Goal: Task Accomplishment & Management: Use online tool/utility

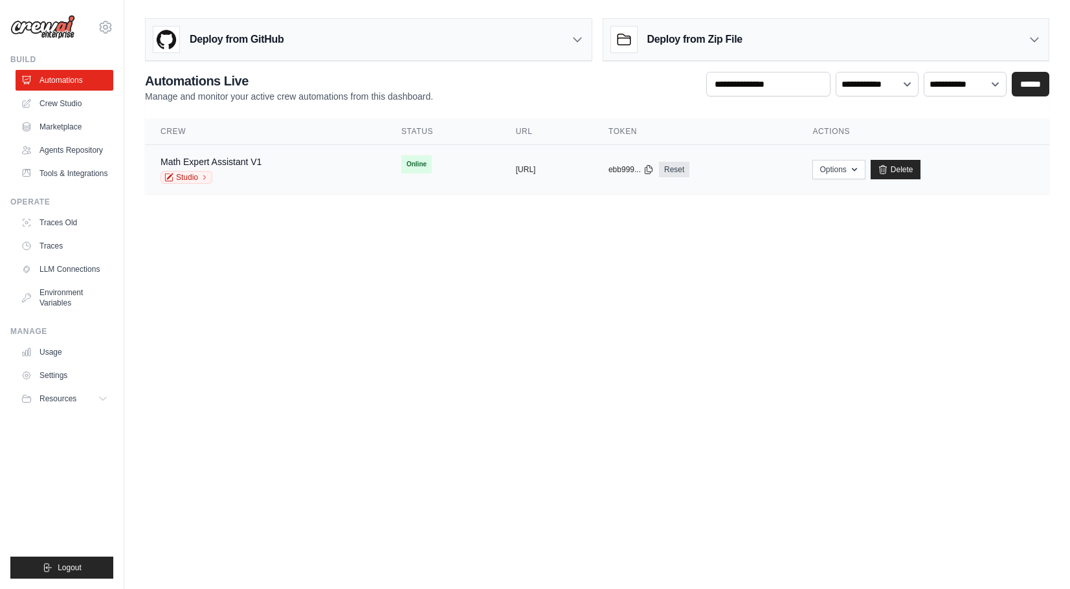
click at [322, 159] on div "Math Expert Assistant V1 Studio" at bounding box center [266, 169] width 210 height 28
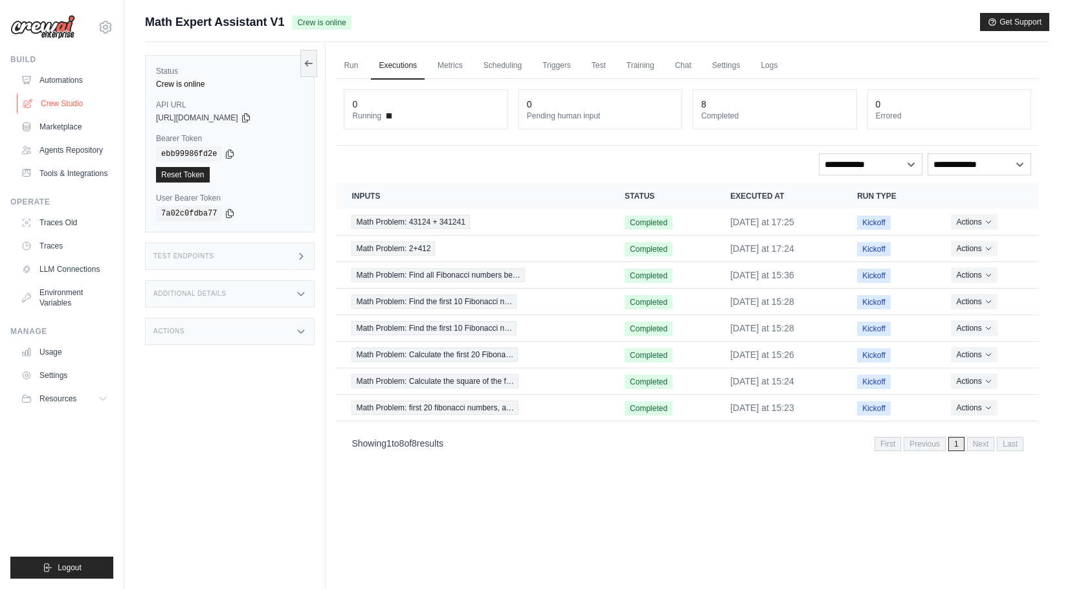
click at [78, 108] on link "Crew Studio" at bounding box center [66, 103] width 98 height 21
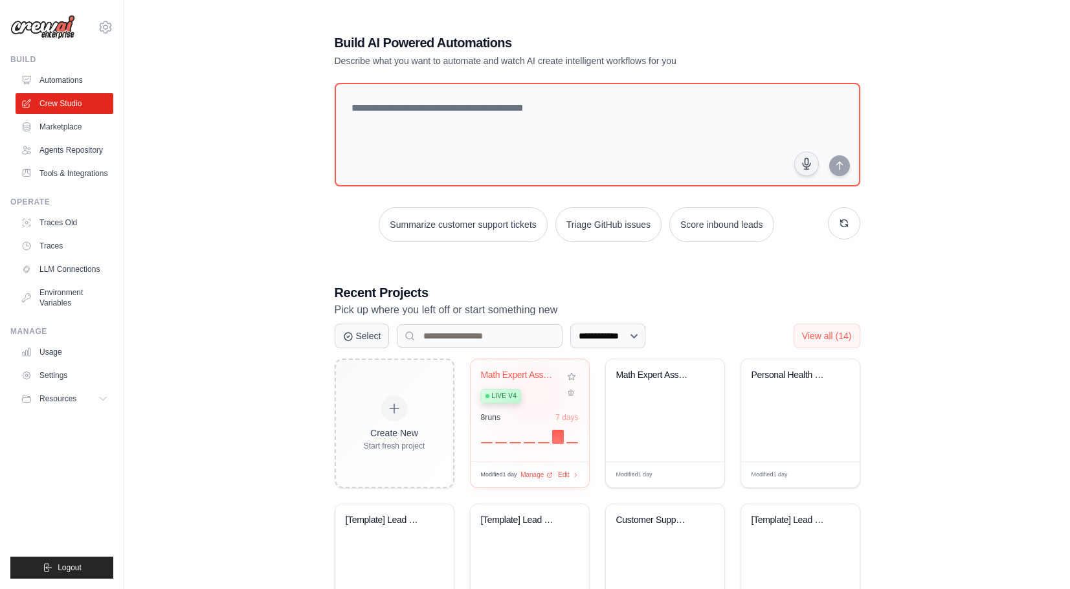
click at [533, 392] on div "Live v4" at bounding box center [520, 395] width 78 height 17
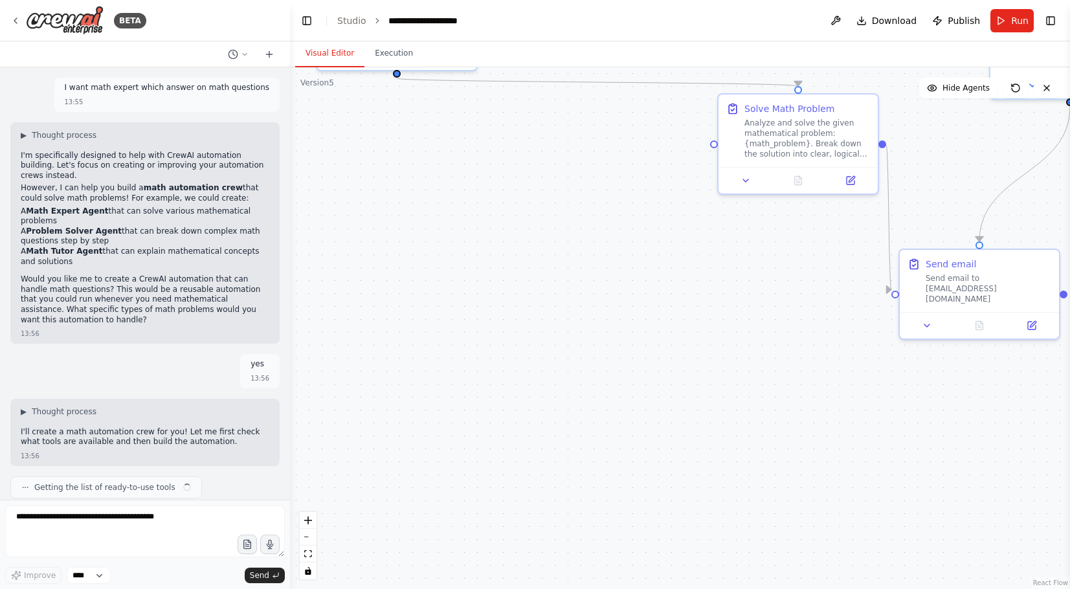
scroll to position [789, 0]
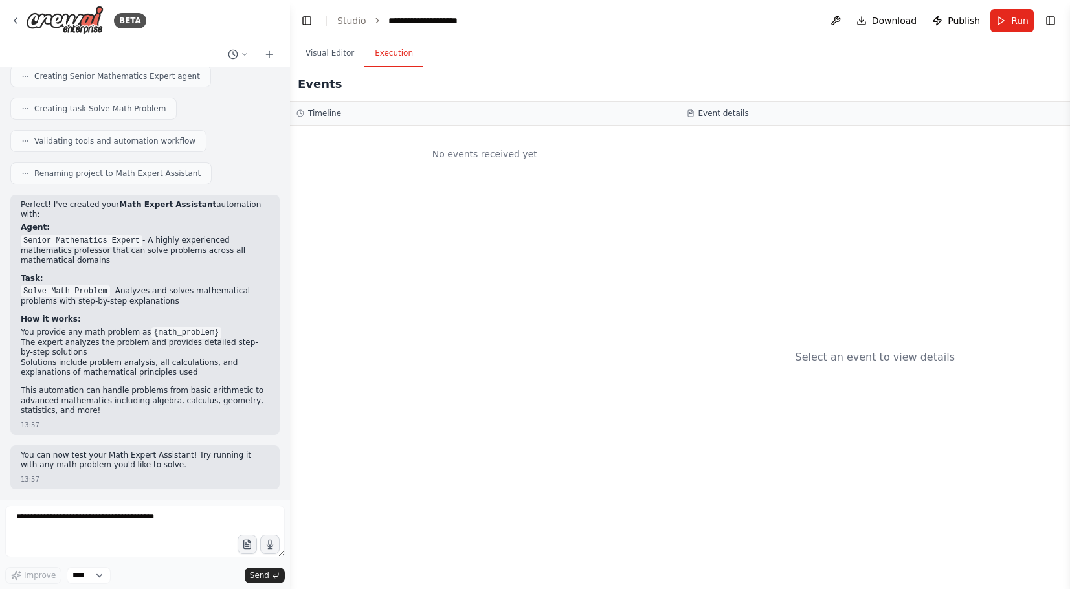
click at [407, 58] on button "Execution" at bounding box center [394, 53] width 59 height 27
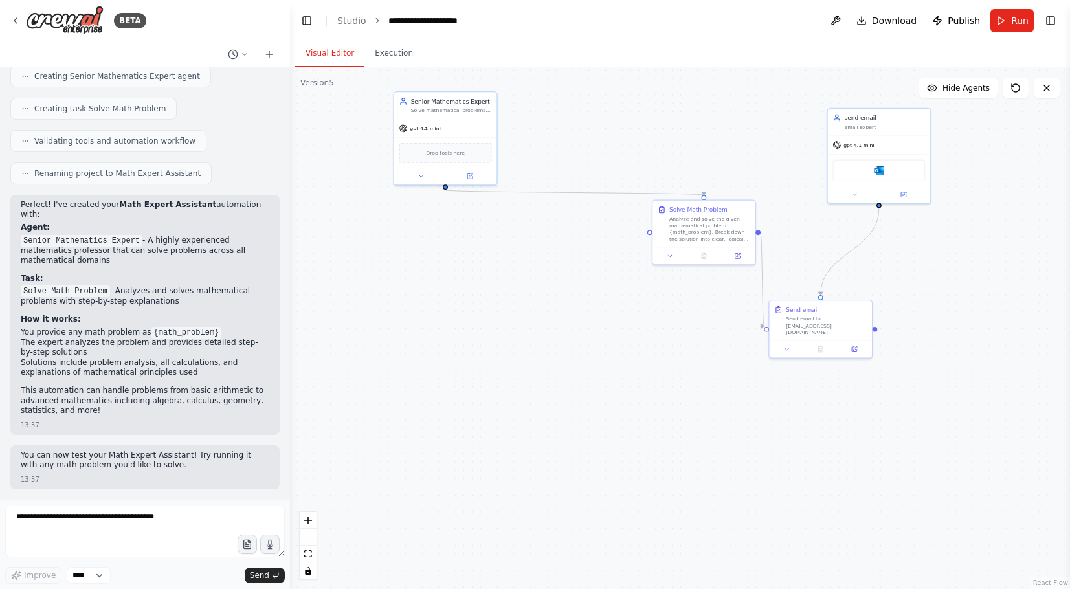
click at [330, 48] on button "Visual Editor" at bounding box center [329, 53] width 69 height 27
click at [322, 51] on button "Visual Editor" at bounding box center [329, 53] width 69 height 27
click at [840, 24] on button at bounding box center [835, 20] width 21 height 23
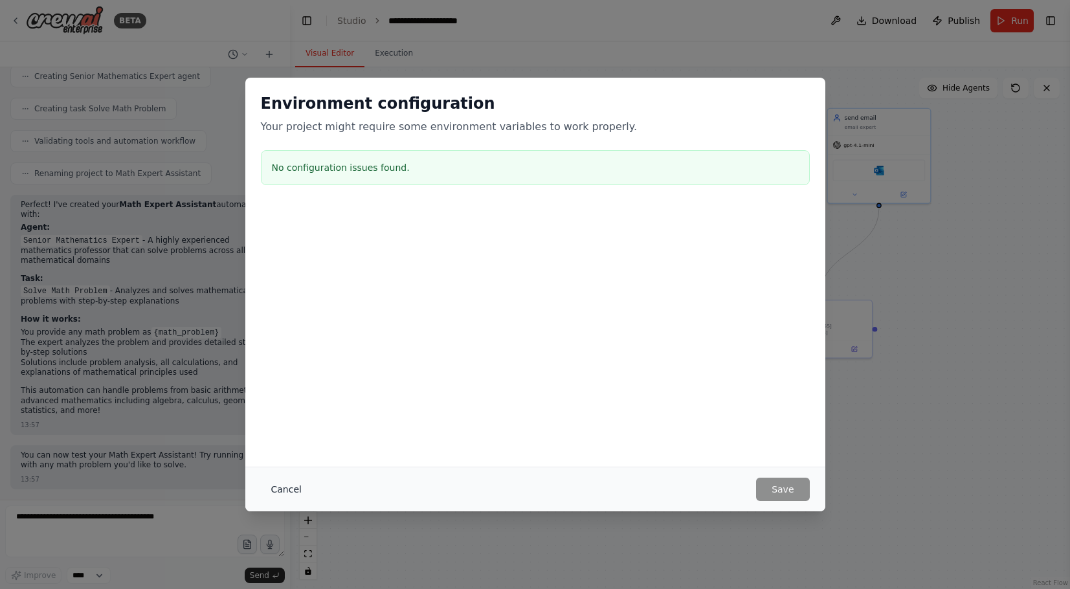
click at [282, 495] on button "Cancel" at bounding box center [286, 489] width 51 height 23
